Goal: Task Accomplishment & Management: Complete application form

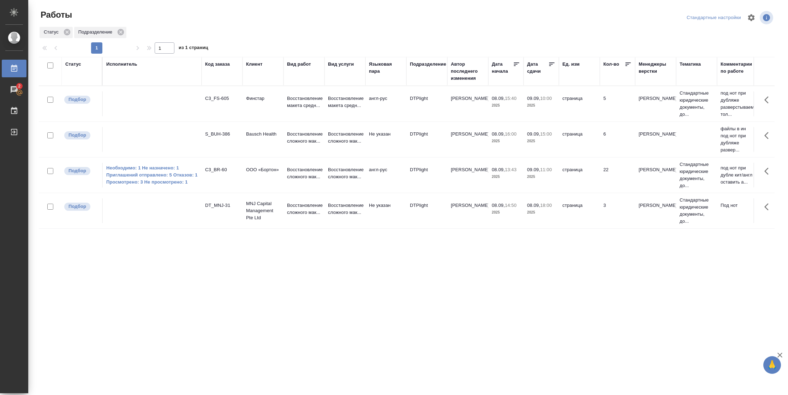
click at [70, 66] on div "Статус" at bounding box center [73, 64] width 16 height 7
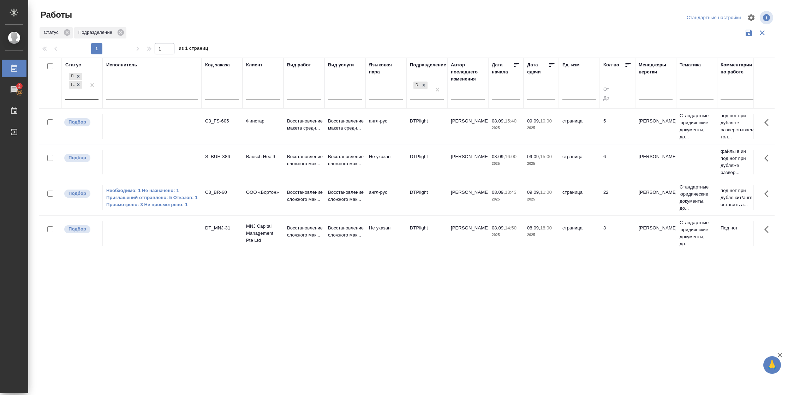
click at [74, 95] on div "Подбор Готов к работе" at bounding box center [75, 85] width 20 height 28
click at [121, 138] on div "В работе" at bounding box center [159, 140] width 106 height 13
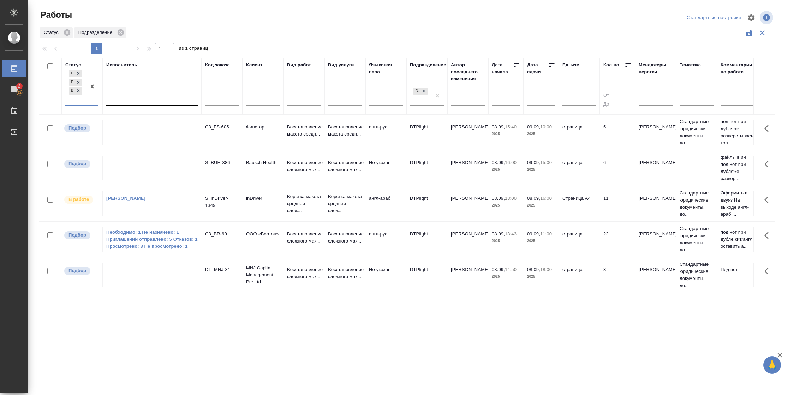
click at [129, 97] on div at bounding box center [152, 98] width 92 height 10
click at [128, 119] on div "Свои работы" at bounding box center [159, 120] width 106 height 13
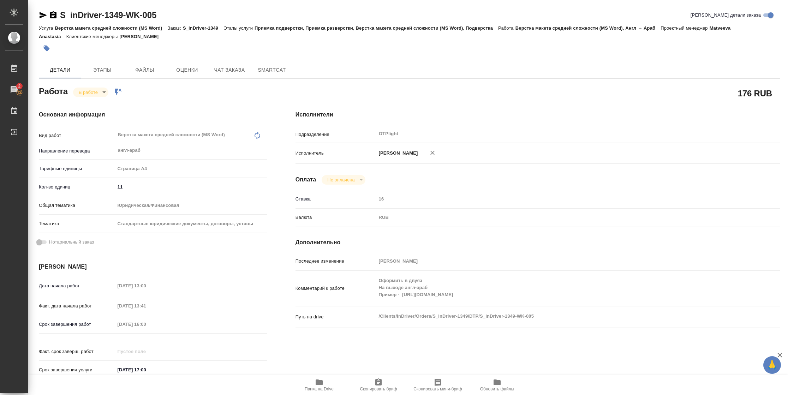
click at [319, 263] on icon "button" at bounding box center [319, 382] width 8 height 8
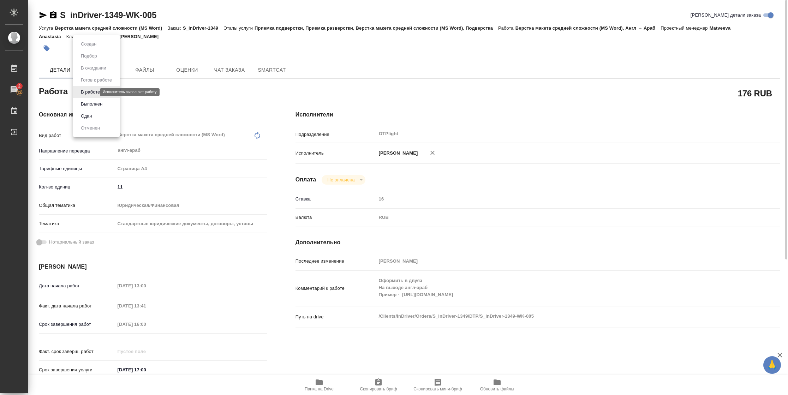
click at [90, 92] on body "🙏 .cls-1 fill:#fff; AWATERA Vasilyeva Natalia Работы 2 Чаты График Выйти S_inDr…" at bounding box center [394, 197] width 788 height 395
click at [90, 102] on button "Выполнен" at bounding box center [92, 104] width 26 height 8
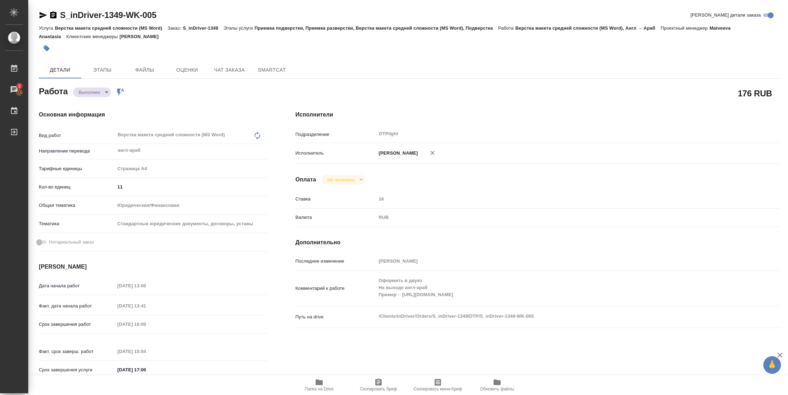
type textarea "x"
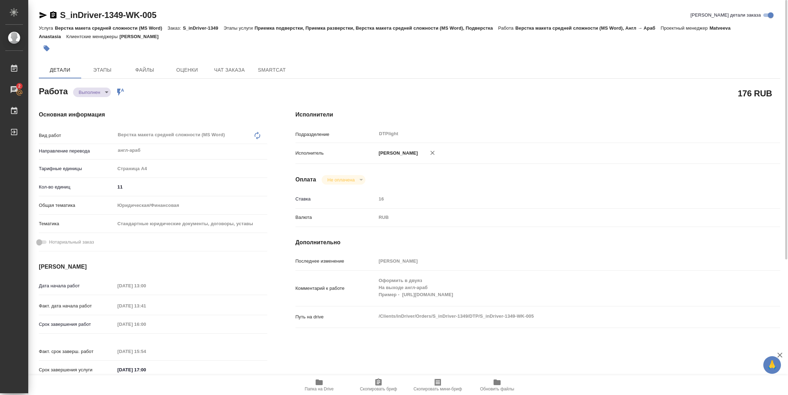
type textarea "x"
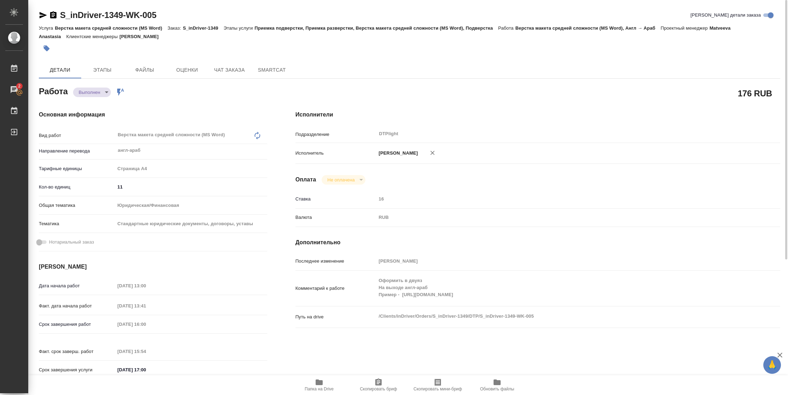
click at [41, 17] on icon "button" at bounding box center [43, 15] width 7 height 6
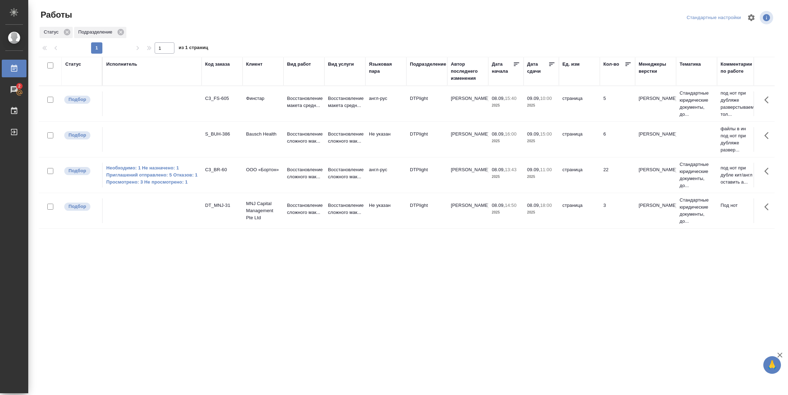
click at [554, 65] on icon at bounding box center [551, 64] width 7 height 7
click at [546, 149] on td "09.09, 10:00 2025" at bounding box center [541, 139] width 35 height 25
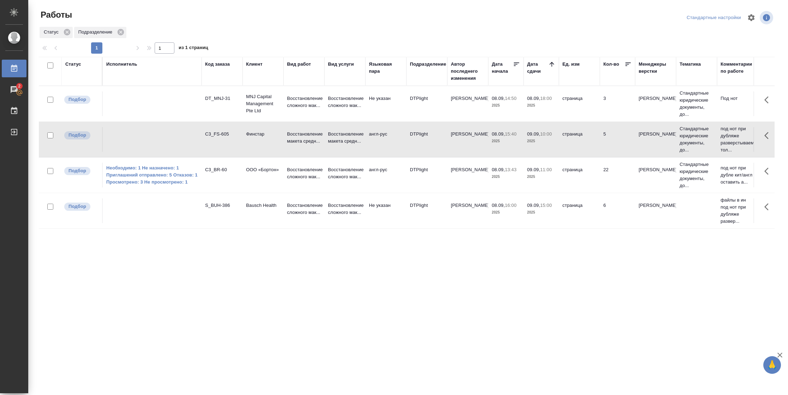
click at [546, 149] on td "09.09, 10:00 2025" at bounding box center [541, 139] width 35 height 25
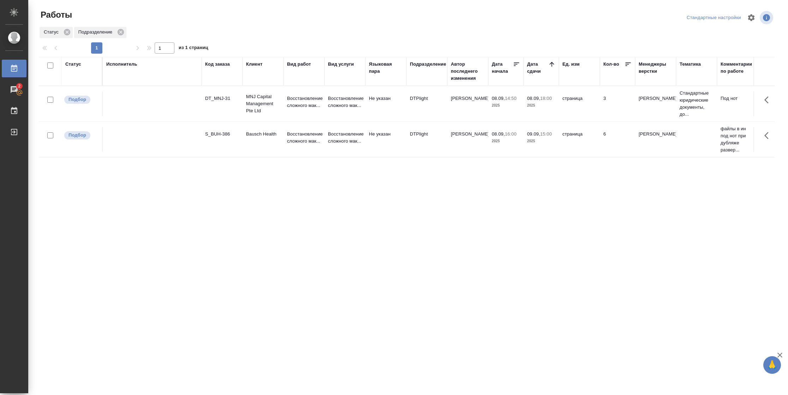
click at [76, 66] on div "Статус" at bounding box center [73, 64] width 16 height 7
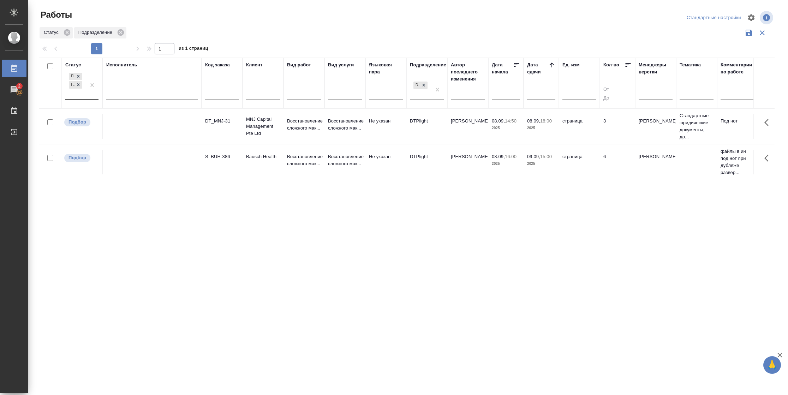
click at [86, 95] on div "Подбор Готов к работе" at bounding box center [75, 85] width 20 height 28
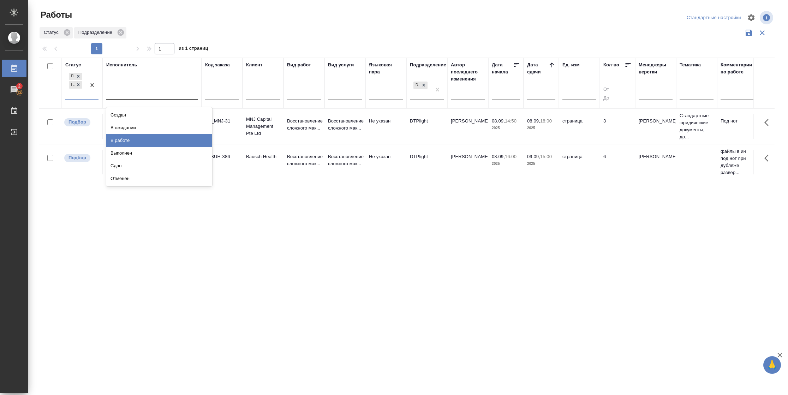
drag, startPoint x: 133, startPoint y: 142, endPoint x: 133, endPoint y: 97, distance: 44.5
click at [133, 142] on div "В работе" at bounding box center [159, 140] width 106 height 13
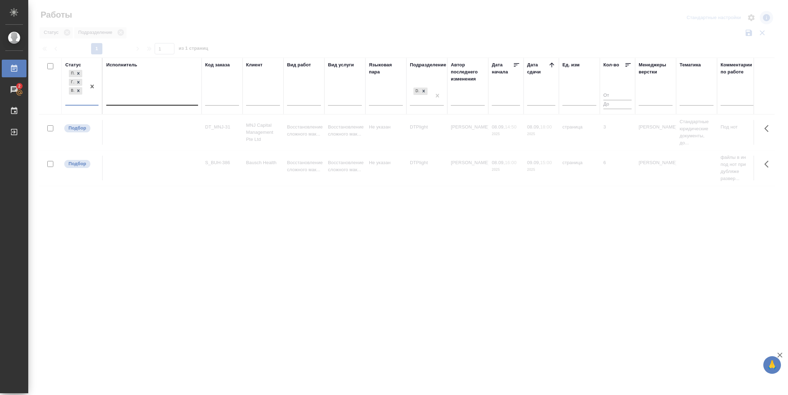
click at [133, 97] on div at bounding box center [152, 98] width 92 height 10
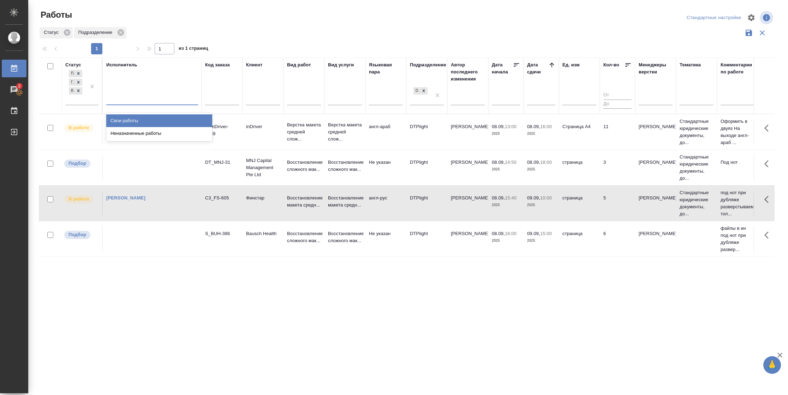
click at [131, 119] on div "Свои работы" at bounding box center [159, 120] width 106 height 13
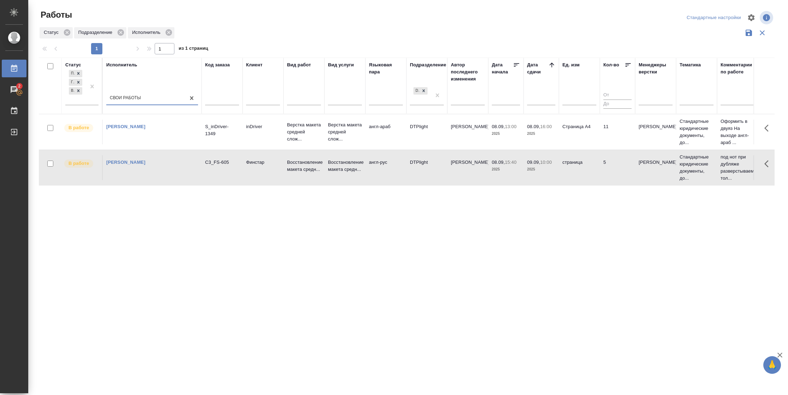
click at [598, 148] on tr "В работе Васильева Наталья Геннадьевна S_inDriver-1349 inDriver Верстка макета …" at bounding box center [743, 132] width 1409 height 36
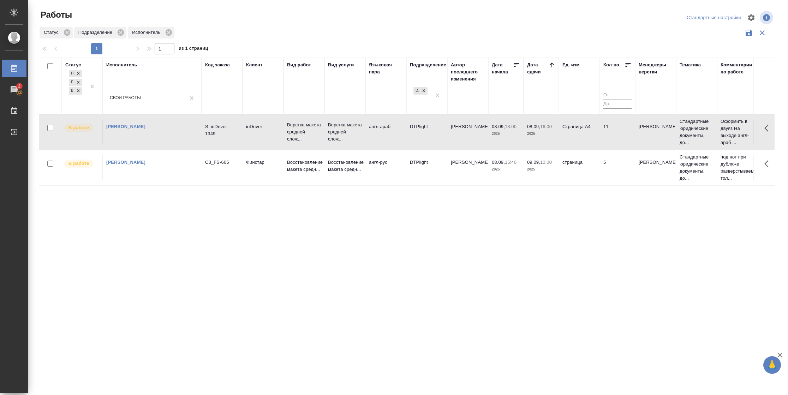
click at [598, 148] on tr "В работе Васильева Наталья Геннадьевна S_inDriver-1349 inDriver Верстка макета …" at bounding box center [743, 132] width 1409 height 36
click at [333, 181] on tr "В работе Васильева Наталья Геннадьевна C3_FS-605 Финстар Восстановление макета …" at bounding box center [743, 168] width 1409 height 36
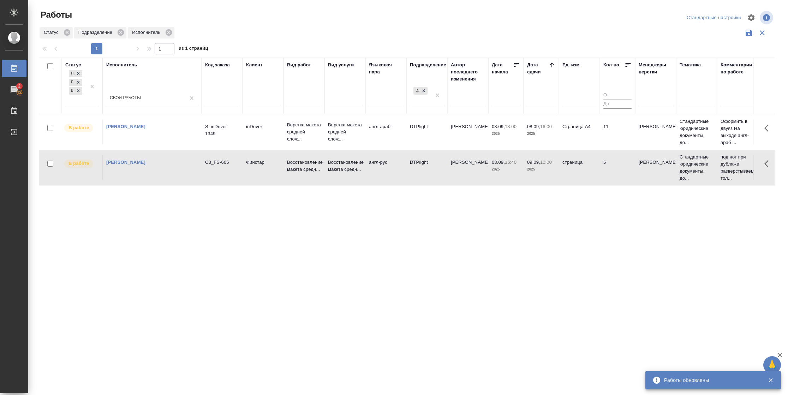
click at [516, 130] on div "08.09, 13:00 2025" at bounding box center [506, 130] width 28 height 14
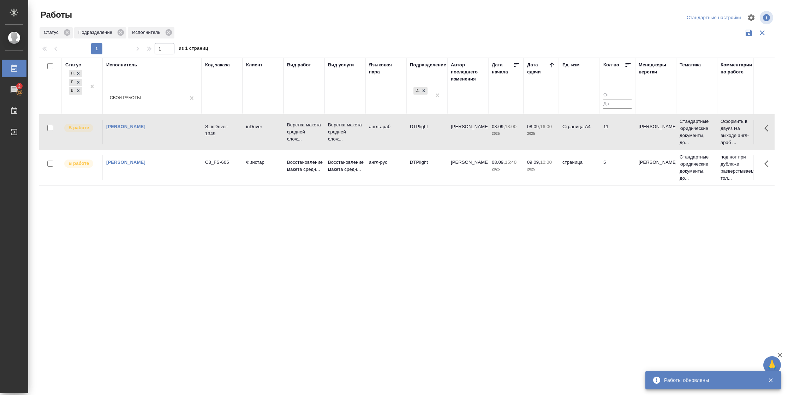
click at [516, 130] on p "2025" at bounding box center [506, 133] width 28 height 7
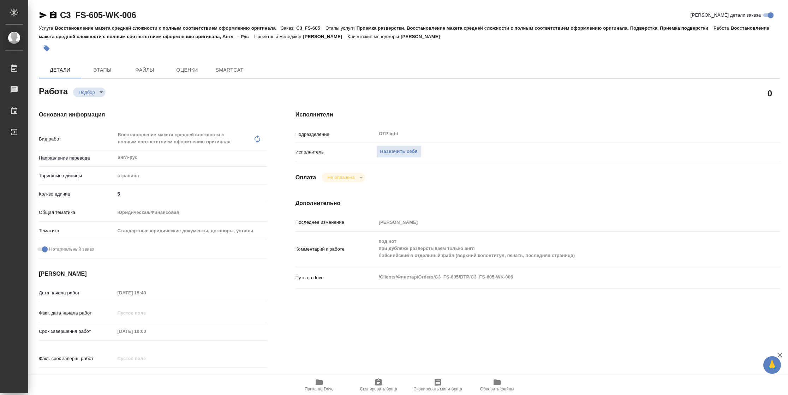
type textarea "x"
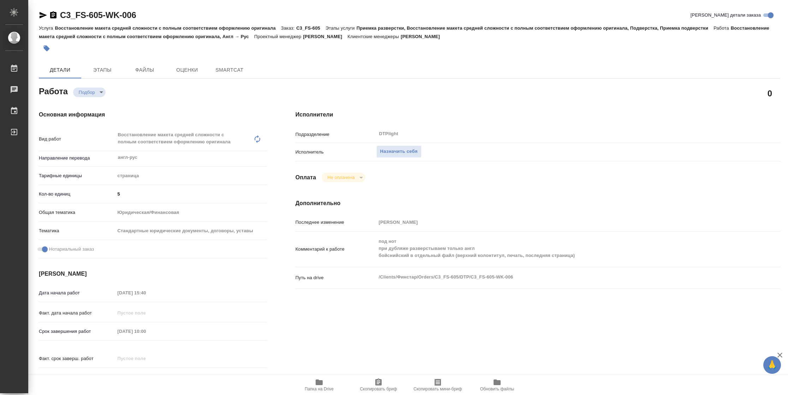
type textarea "x"
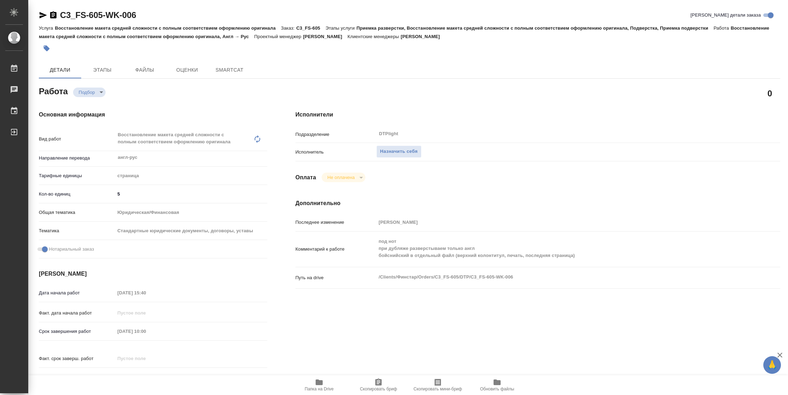
type textarea "x"
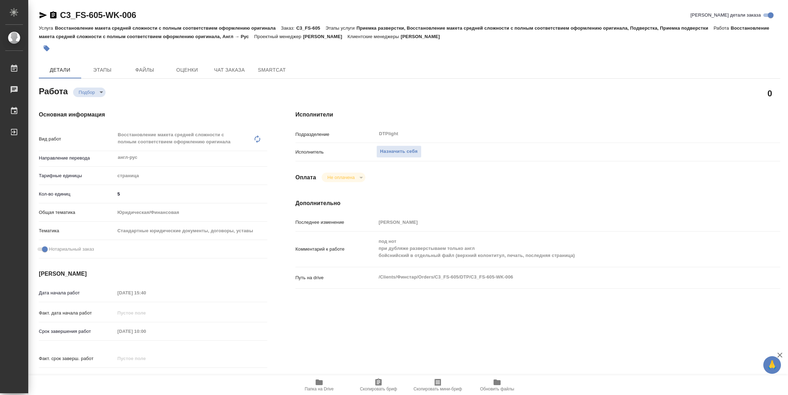
type textarea "x"
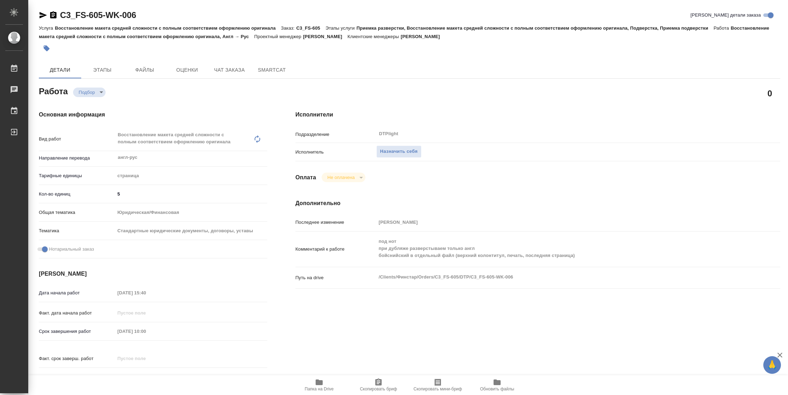
click at [316, 390] on span "Папка на Drive" at bounding box center [319, 389] width 29 height 5
type textarea "x"
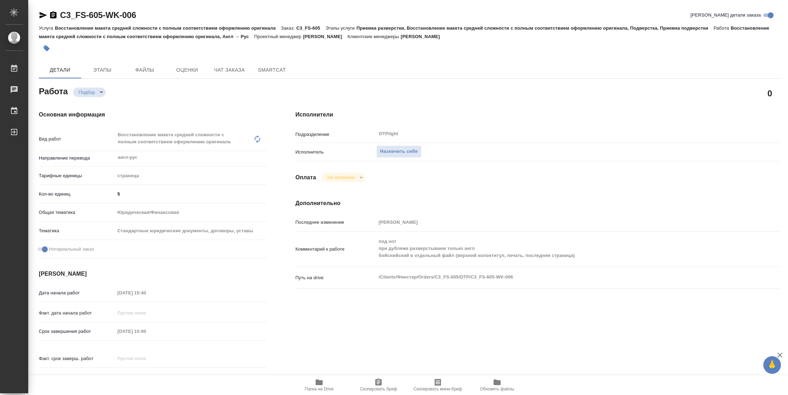
type textarea "x"
click at [405, 151] on span "Назначить себя" at bounding box center [398, 152] width 37 height 8
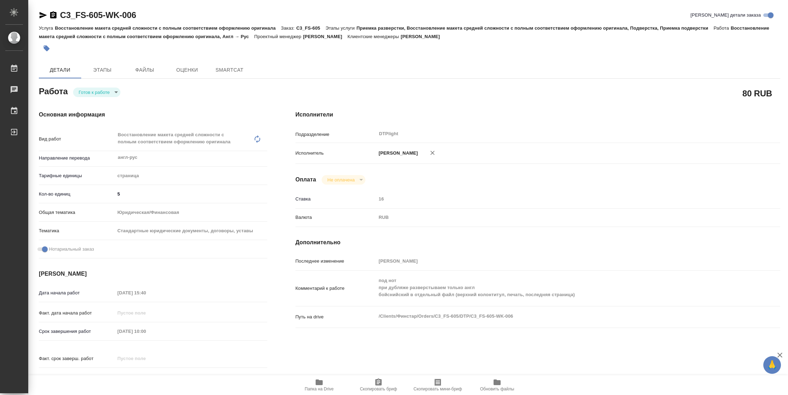
type textarea "x"
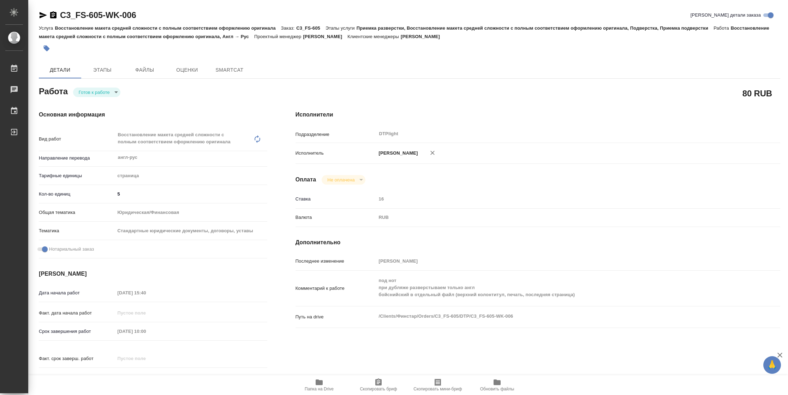
type textarea "x"
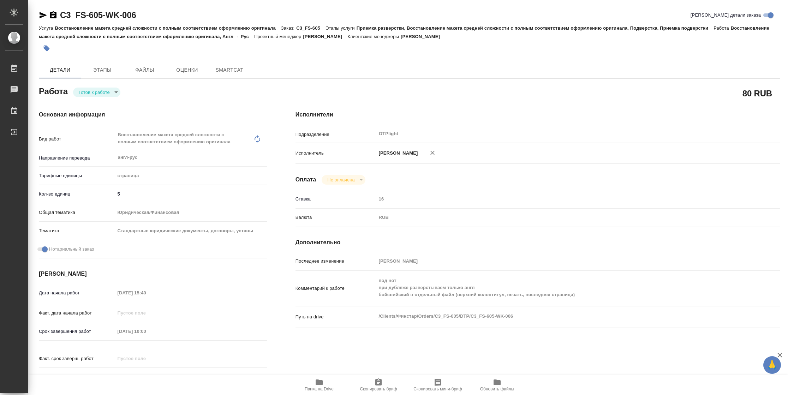
type textarea "x"
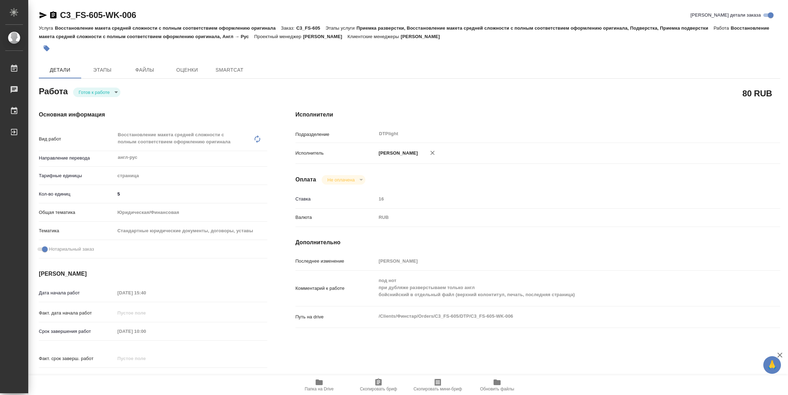
type textarea "x"
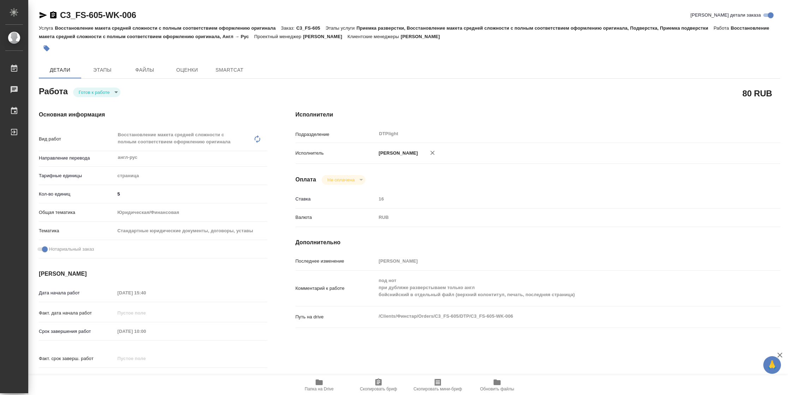
type textarea "x"
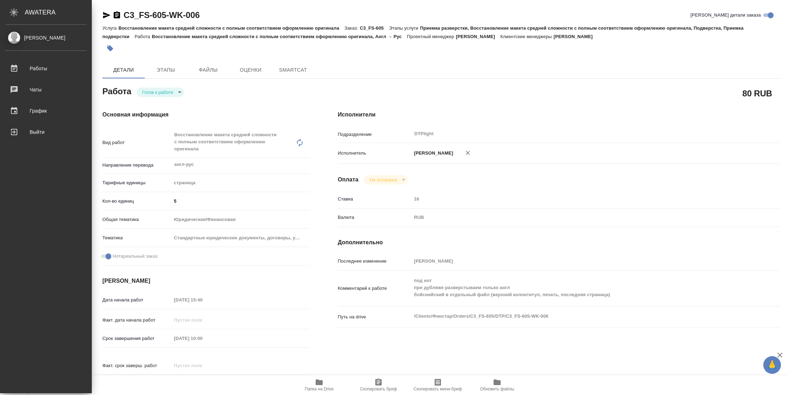
type textarea "x"
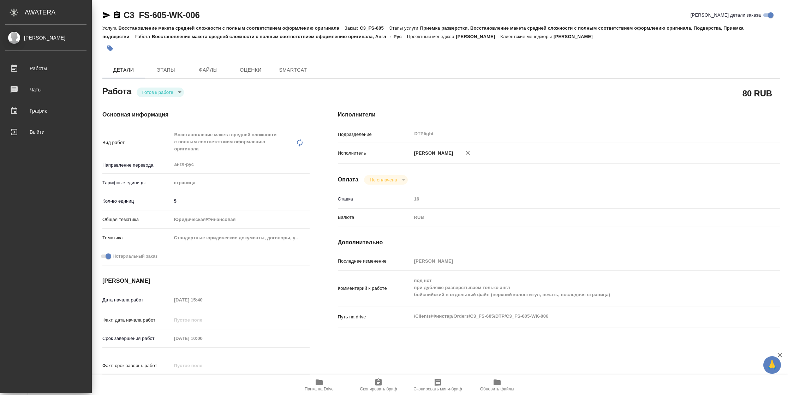
type textarea "x"
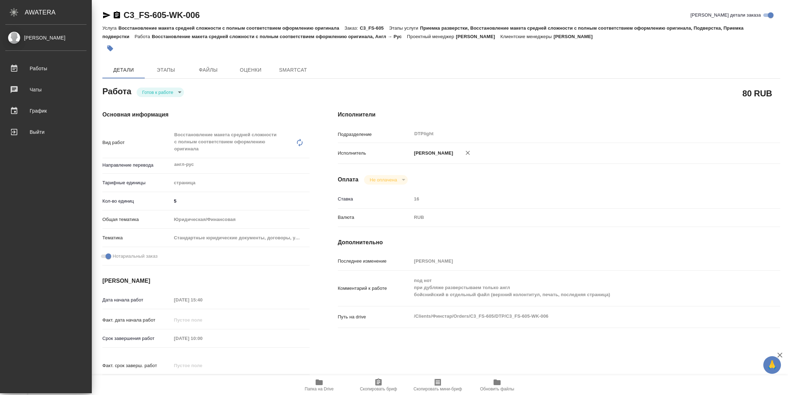
type textarea "x"
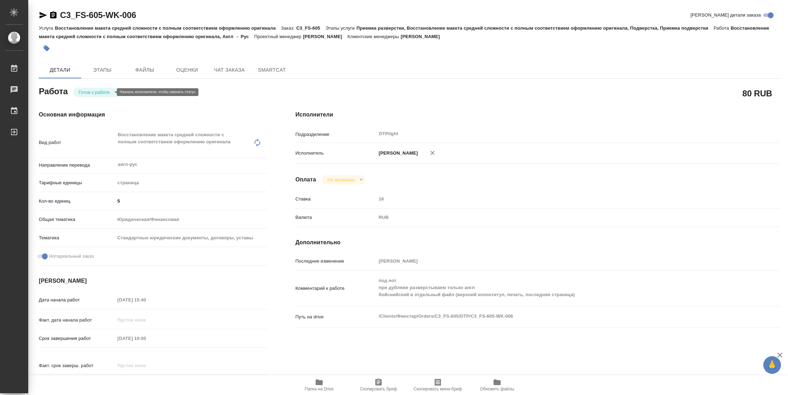
type textarea "x"
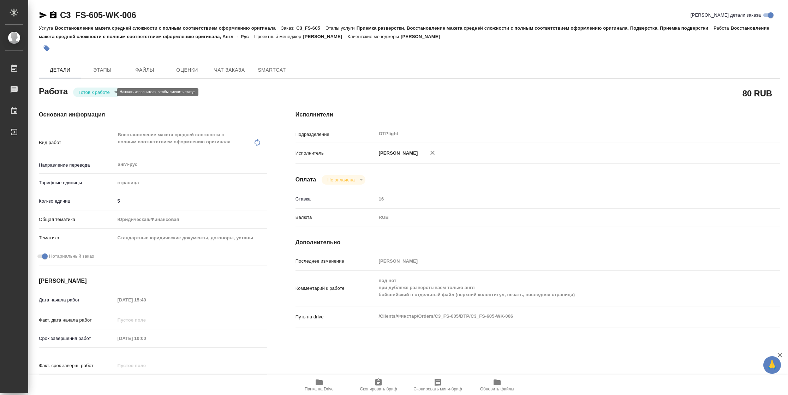
click at [99, 94] on body "🙏 .cls-1 fill:#fff; AWATERA Vasilyeva Natalia Работы Чаты График Выйти C3_FS-60…" at bounding box center [394, 197] width 788 height 395
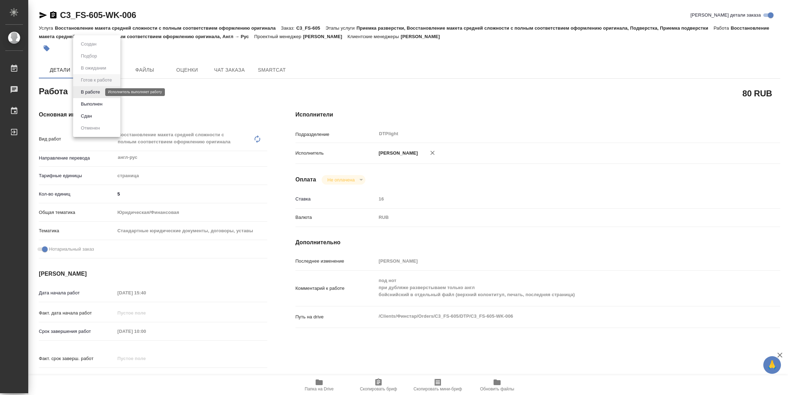
click at [99, 94] on button "В работе" at bounding box center [90, 92] width 23 height 8
type textarea "x"
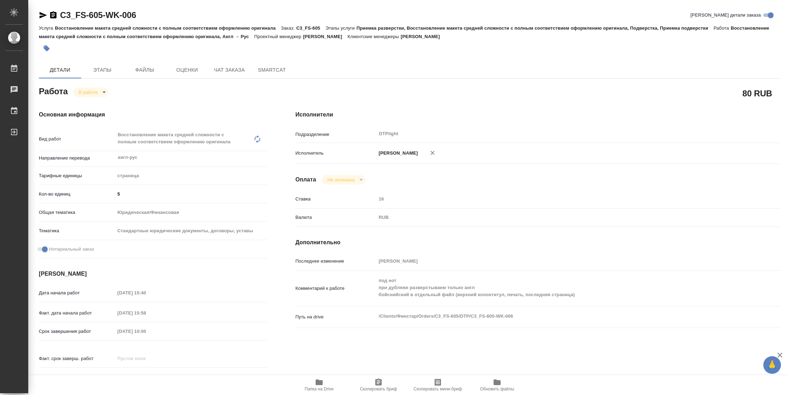
type textarea "x"
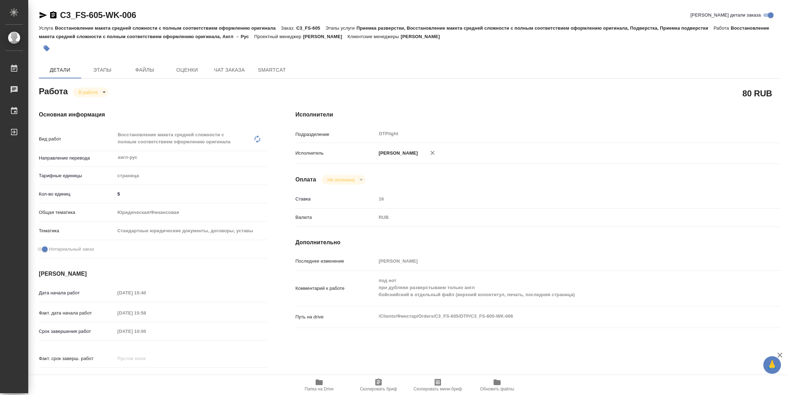
type textarea "x"
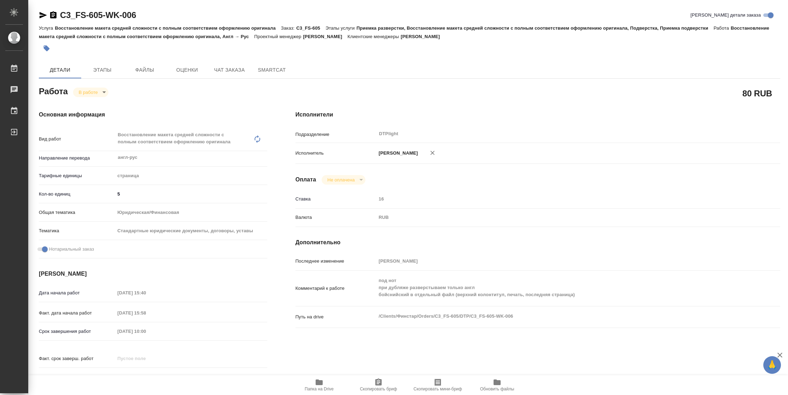
type textarea "x"
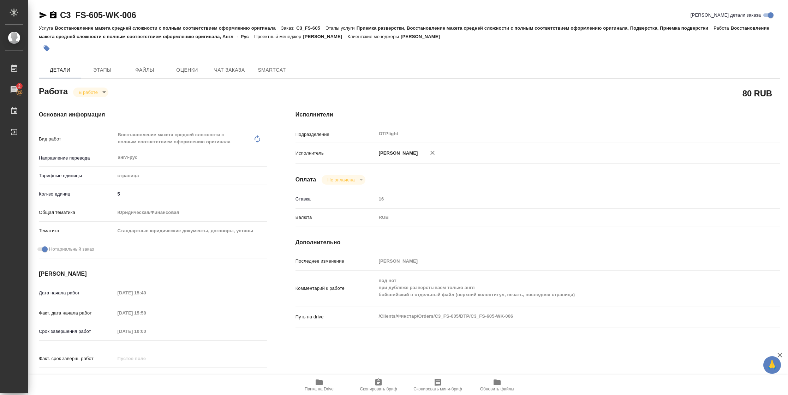
type textarea "x"
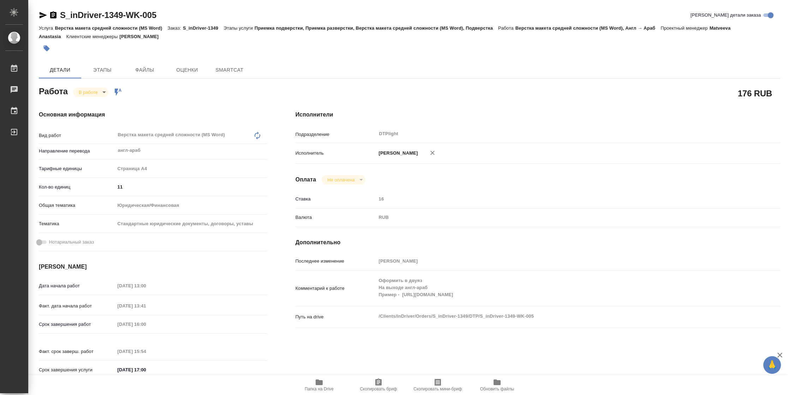
type textarea "x"
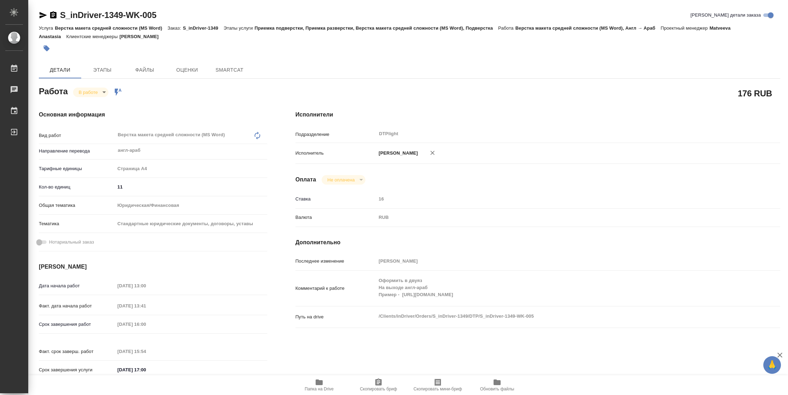
type textarea "x"
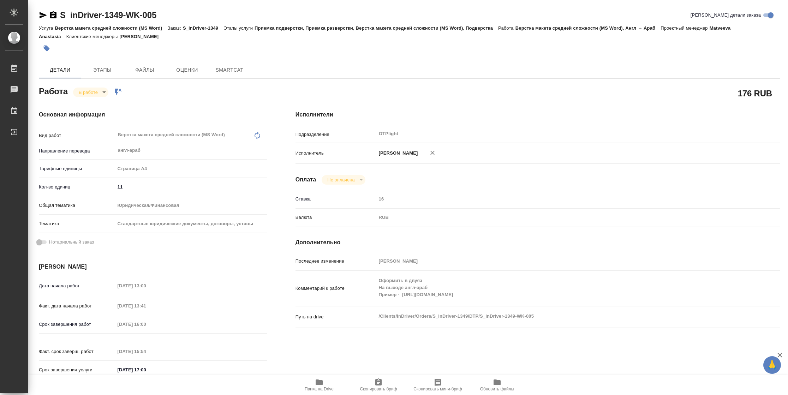
type textarea "x"
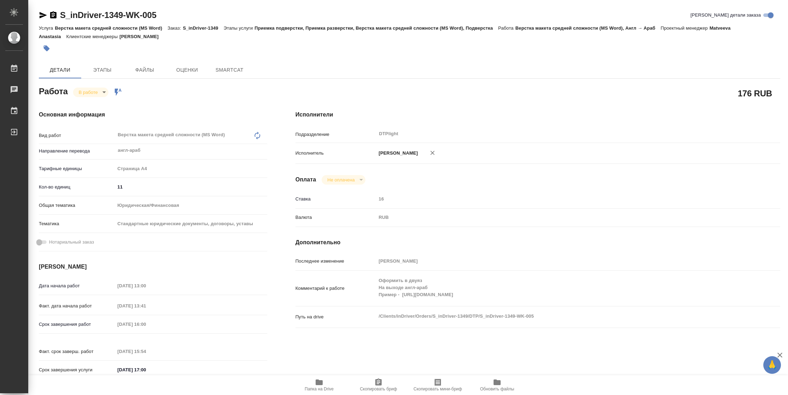
type textarea "x"
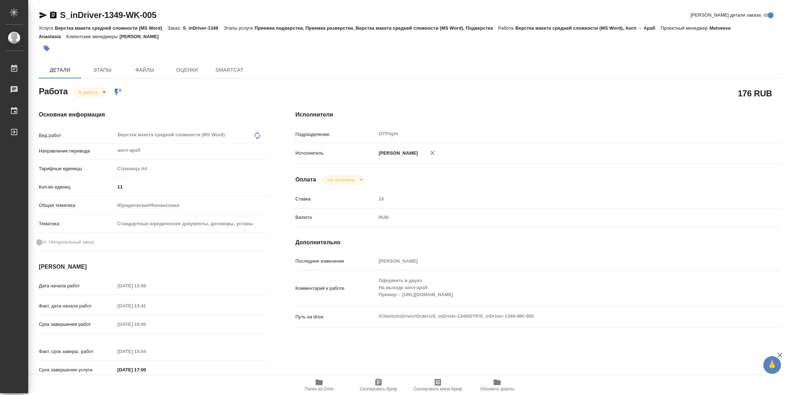
type textarea "x"
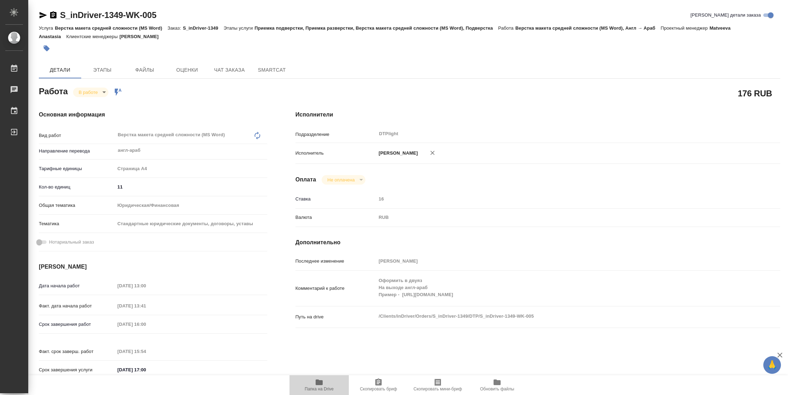
type textarea "x"
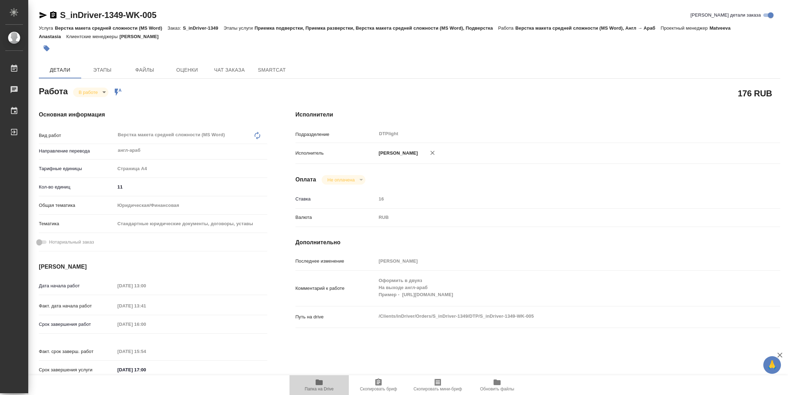
click at [336, 388] on span "Папка на Drive" at bounding box center [319, 384] width 51 height 13
type textarea "x"
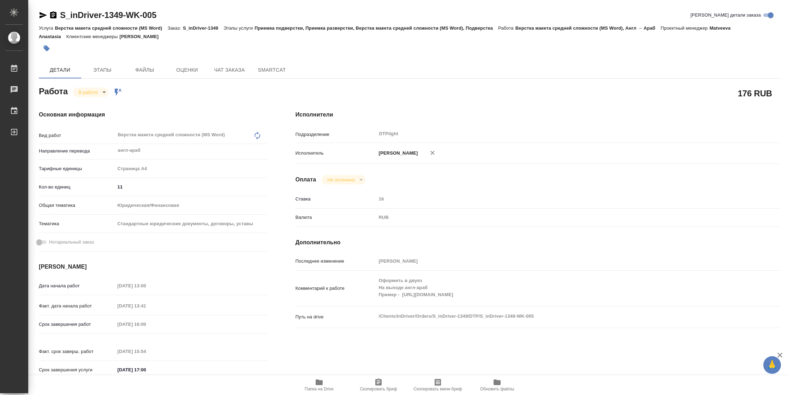
type textarea "x"
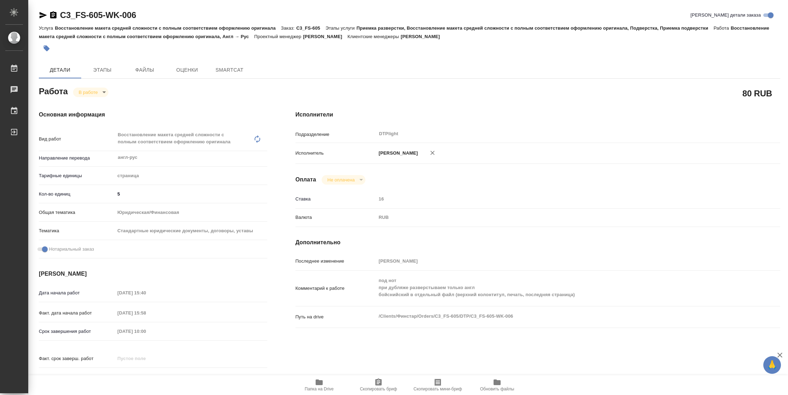
type textarea "x"
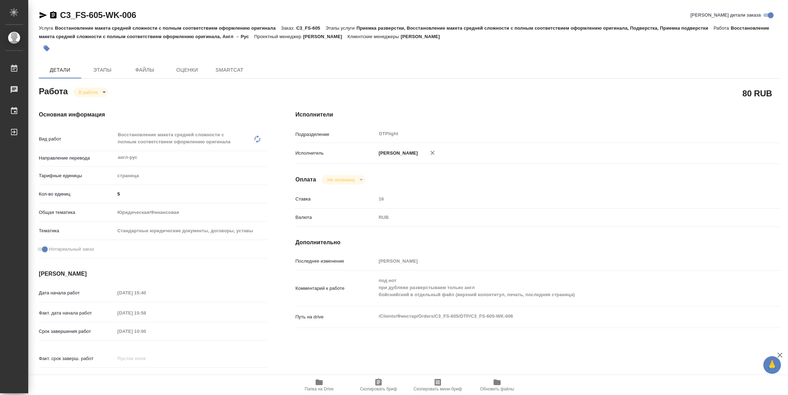
type textarea "x"
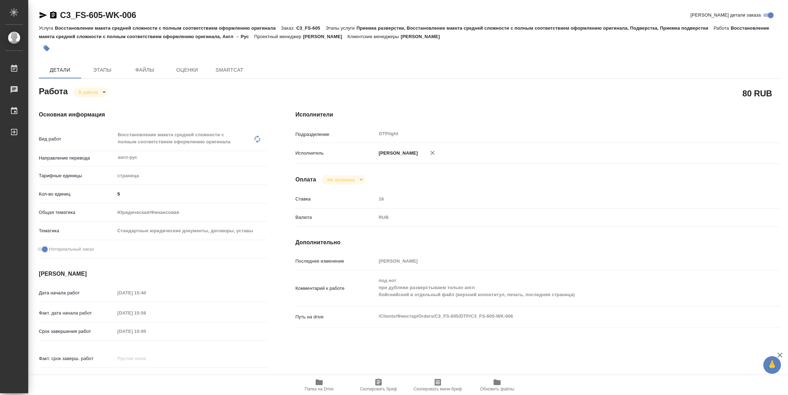
type textarea "x"
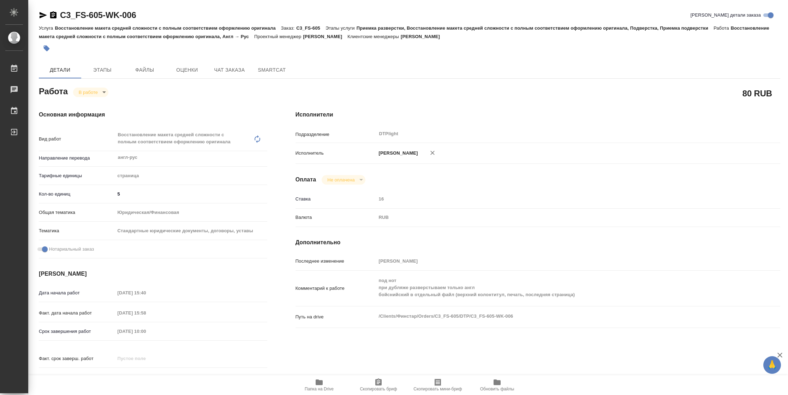
type textarea "x"
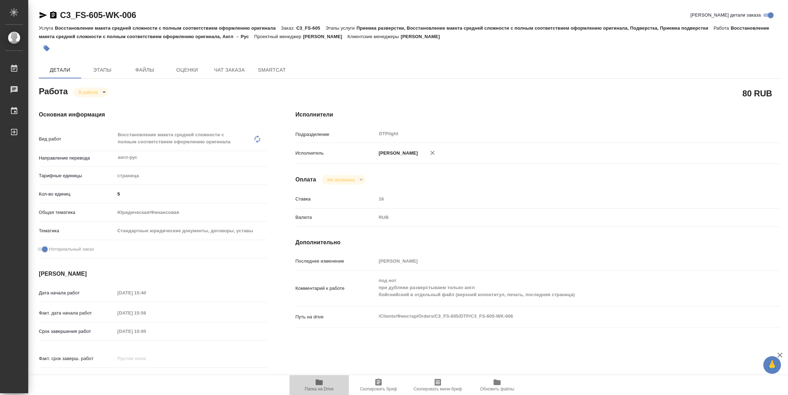
click at [322, 388] on span "Папка на Drive" at bounding box center [319, 389] width 29 height 5
type textarea "x"
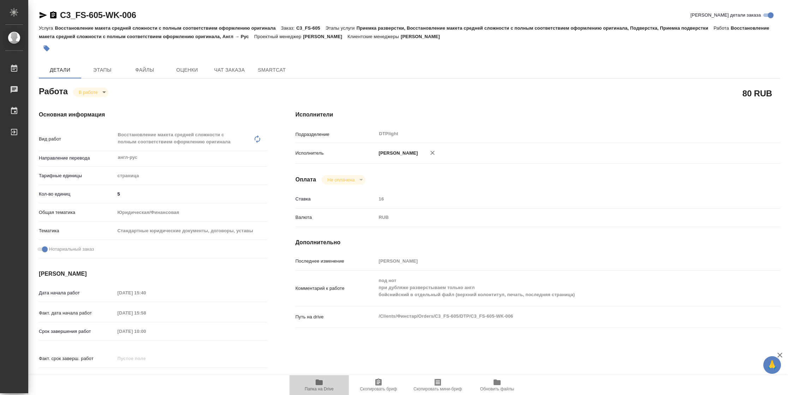
type textarea "x"
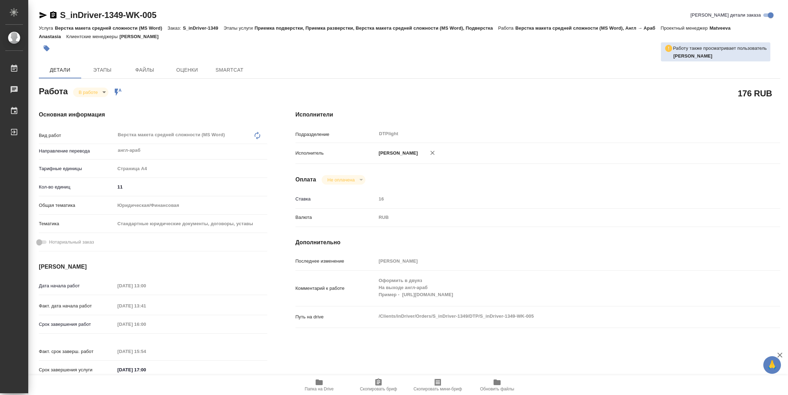
type textarea "x"
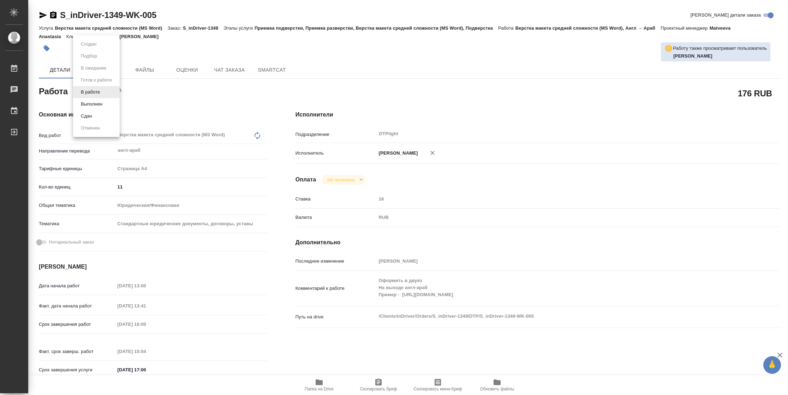
click at [97, 94] on body "🙏 .cls-1 fill:#fff; AWATERA [PERSON_NAME] Чаты График Выйти S_inDriver-1349-WK-…" at bounding box center [394, 197] width 788 height 395
click at [98, 102] on button "Выполнен" at bounding box center [92, 104] width 26 height 8
type textarea "x"
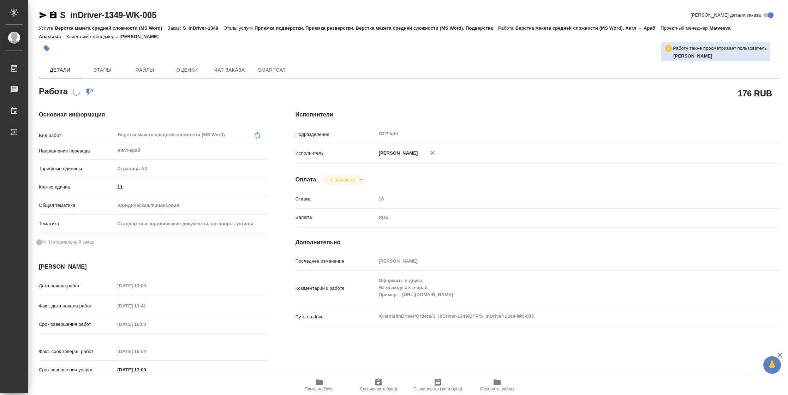
type textarea "x"
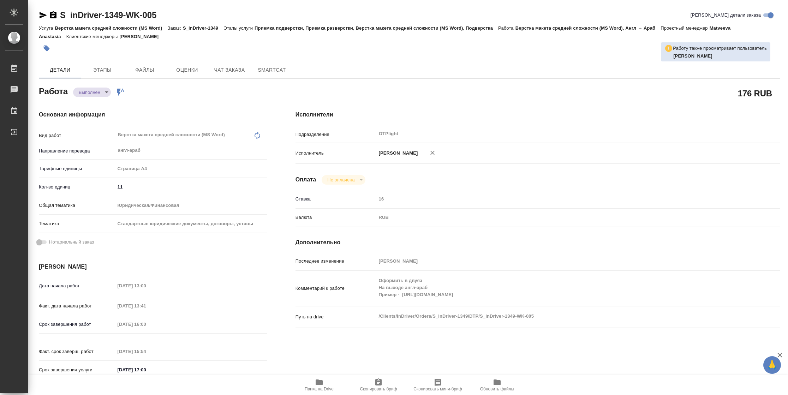
type textarea "x"
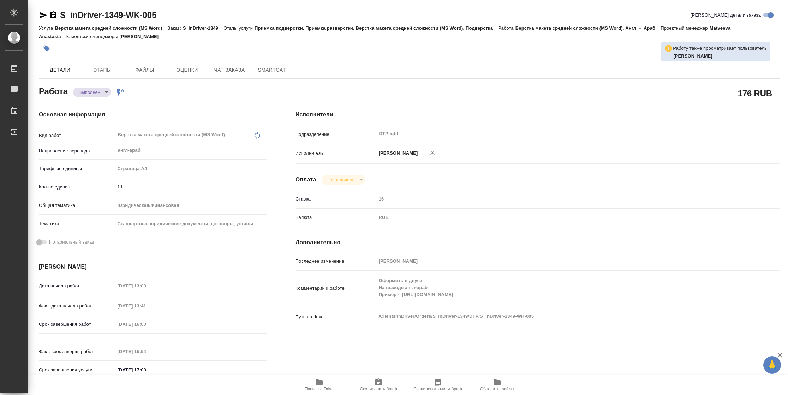
type textarea "x"
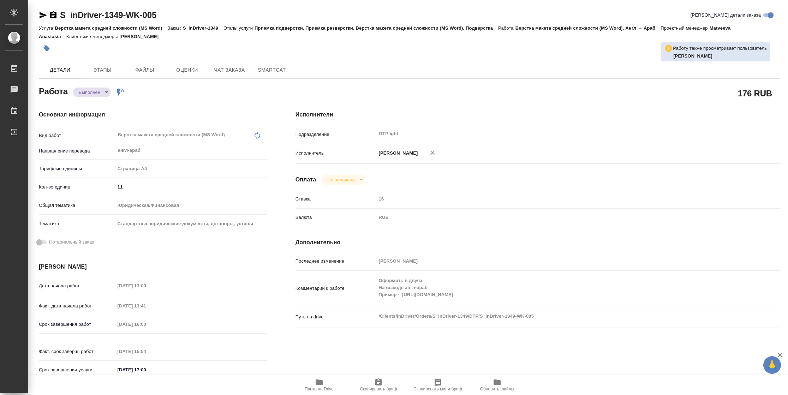
type textarea "x"
